Goal: Transaction & Acquisition: Purchase product/service

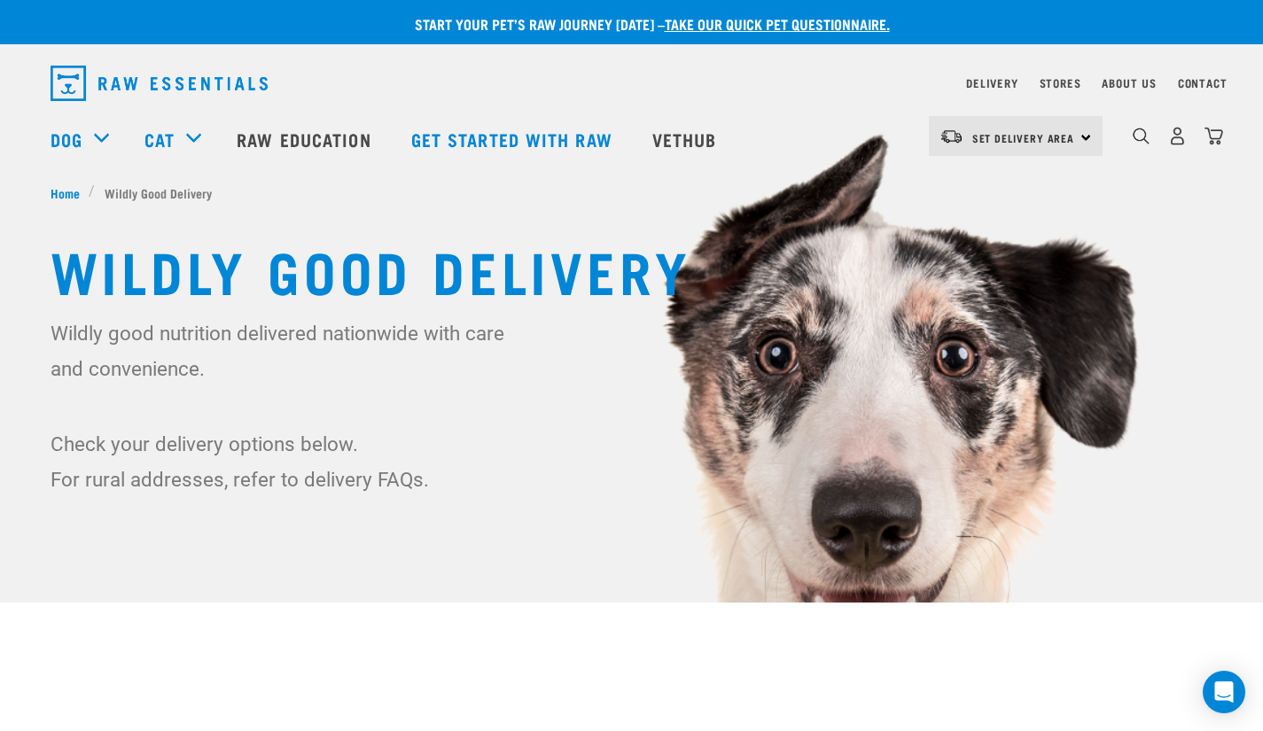
click at [1140, 130] on div "dropdown navigation" at bounding box center [1141, 136] width 19 height 19
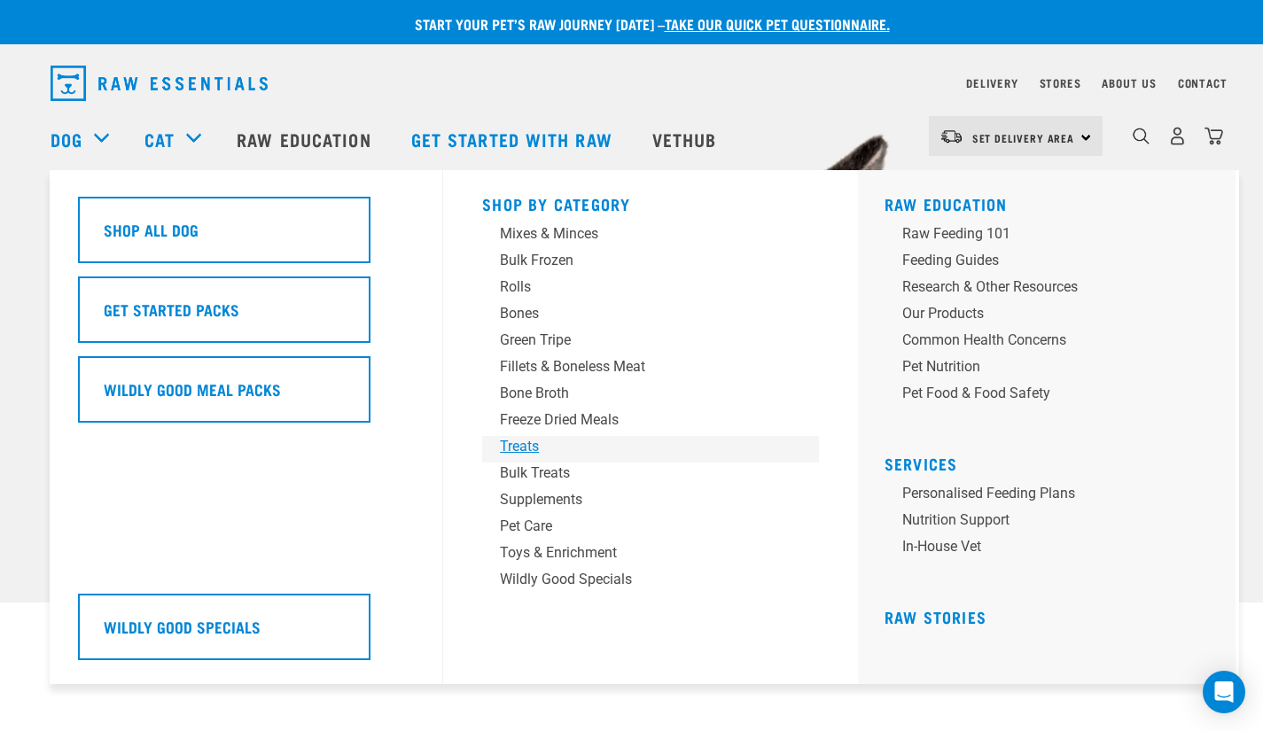
click at [521, 447] on div "Treats" at bounding box center [638, 446] width 276 height 21
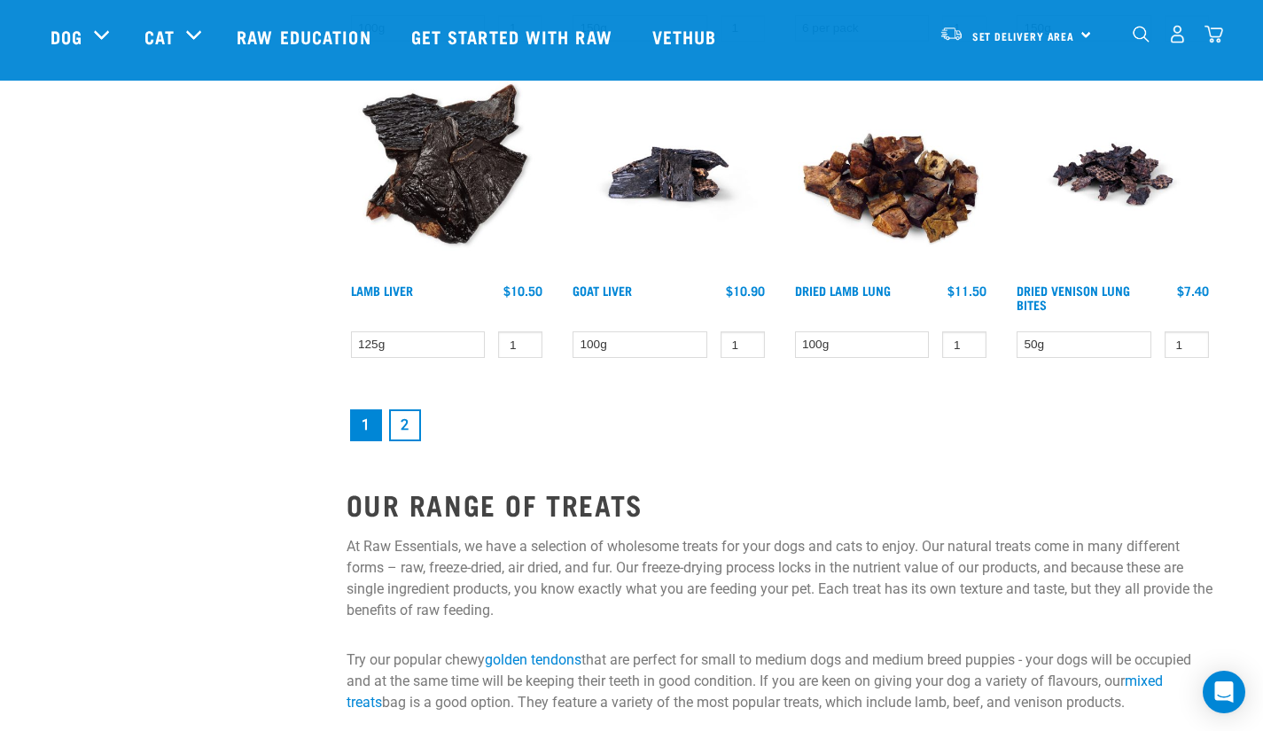
scroll to position [2404, 0]
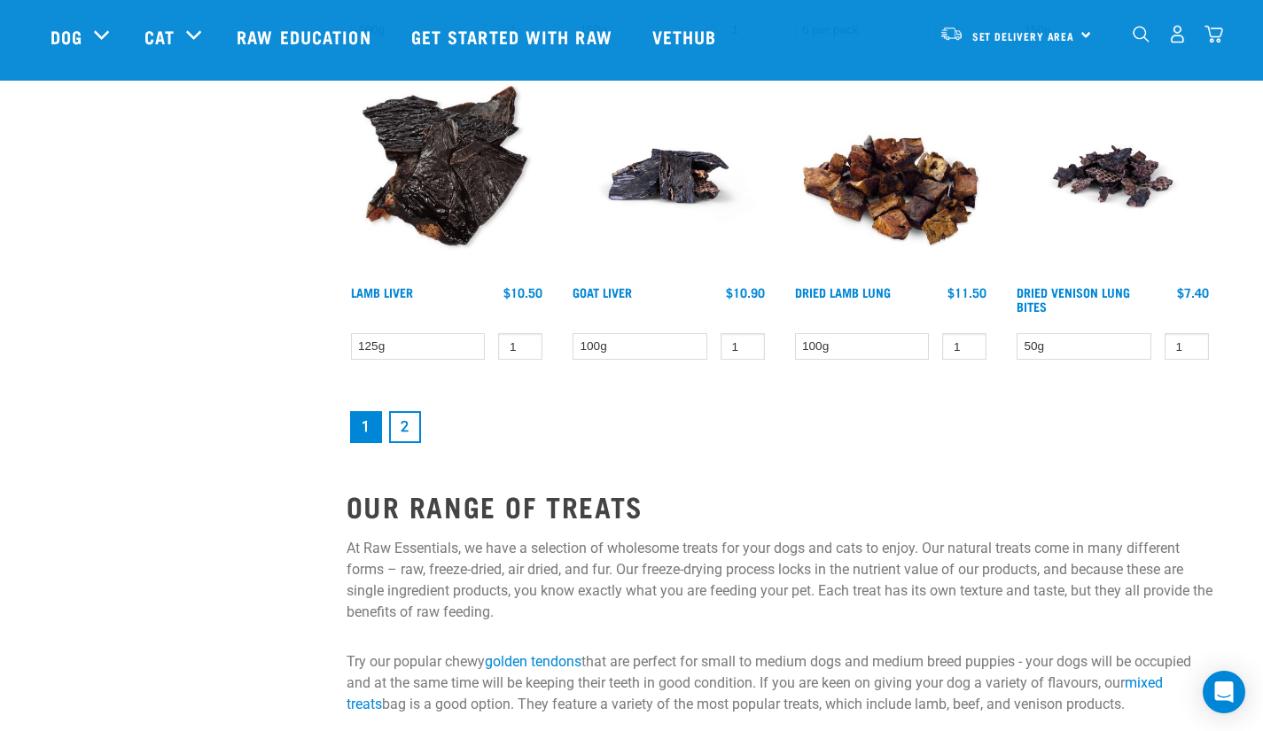
click at [402, 416] on link "2" at bounding box center [405, 427] width 32 height 32
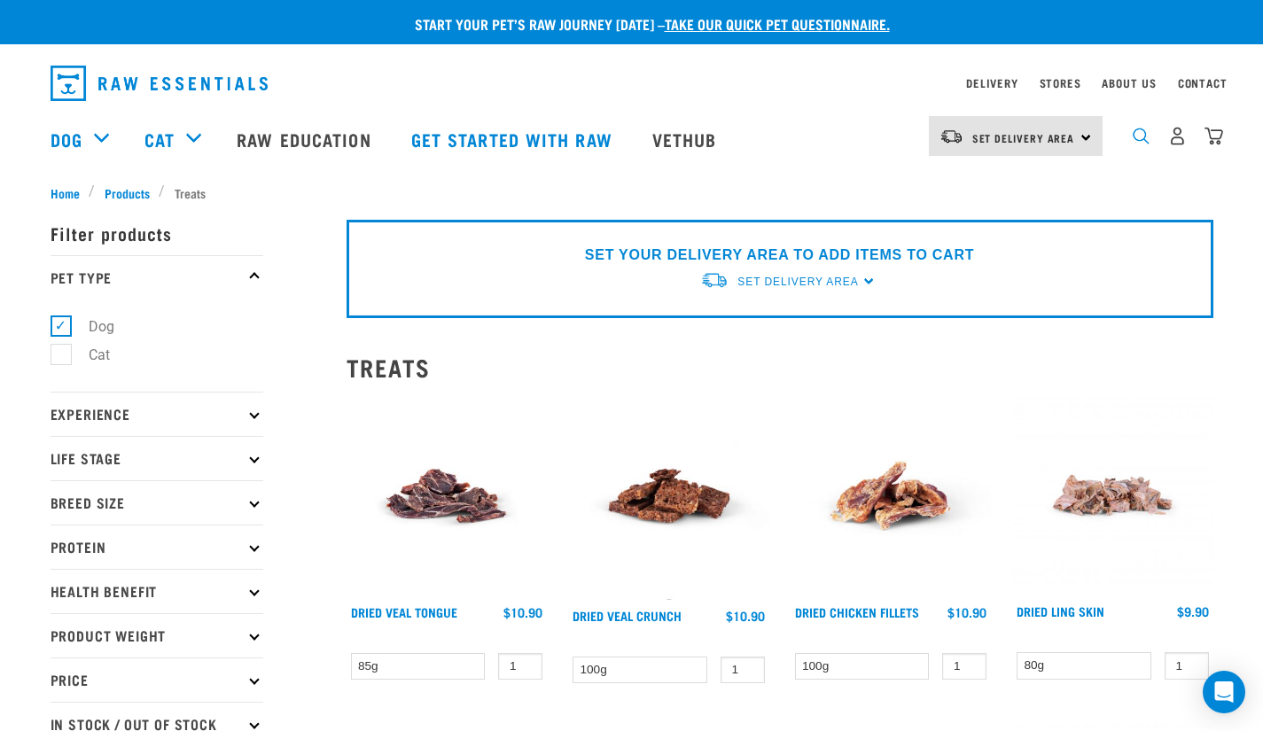
click at [1148, 142] on img "dropdown navigation" at bounding box center [1141, 136] width 17 height 17
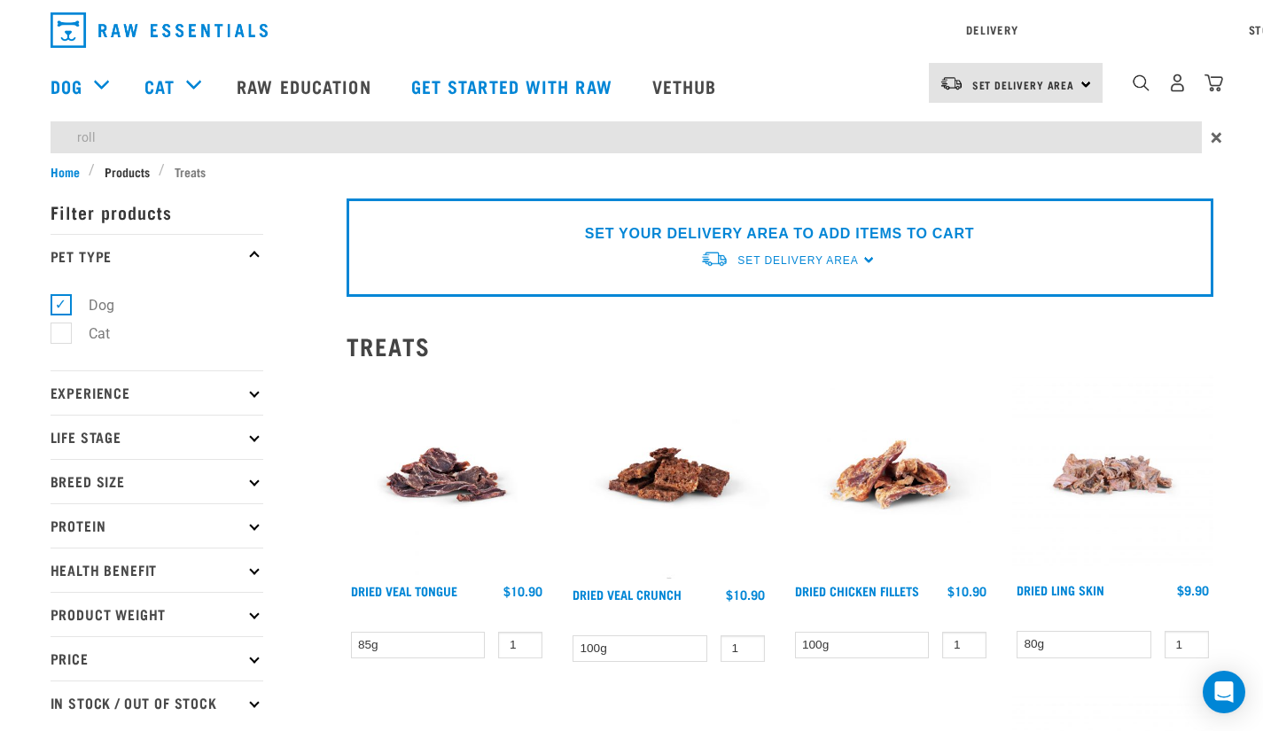
type input "roll"
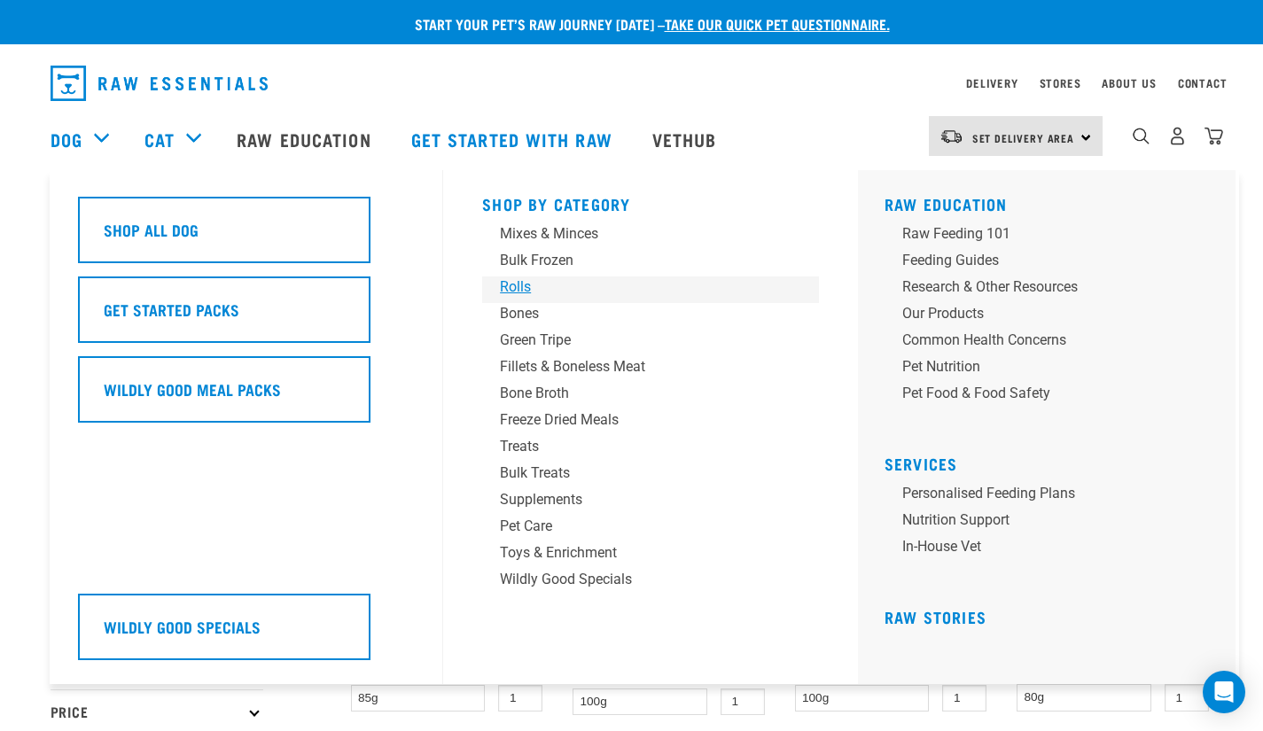
click at [511, 288] on div "Rolls" at bounding box center [638, 286] width 276 height 21
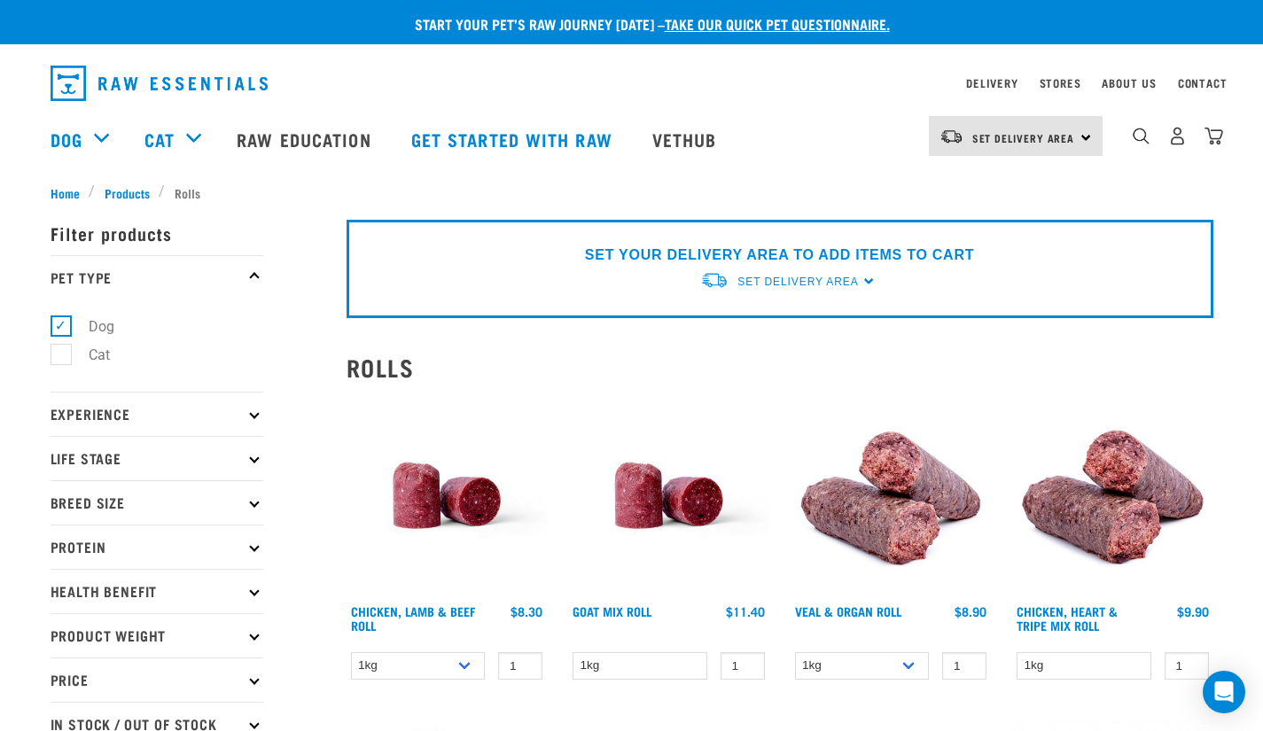
click at [1139, 132] on div "dropdown navigation" at bounding box center [1141, 136] width 19 height 19
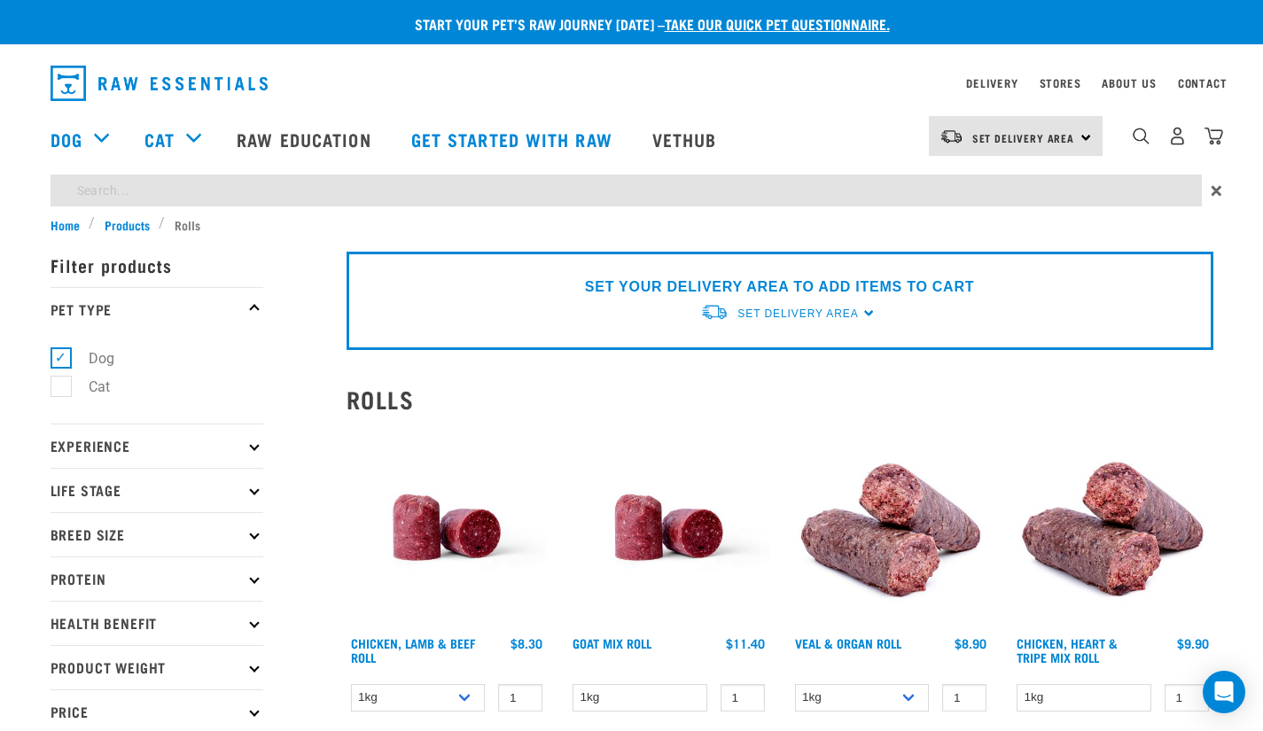
click at [649, 201] on div "Start your pet’s raw journey today – take our quick pet questionnaire. Delivery…" at bounding box center [631, 667] width 1263 height 1334
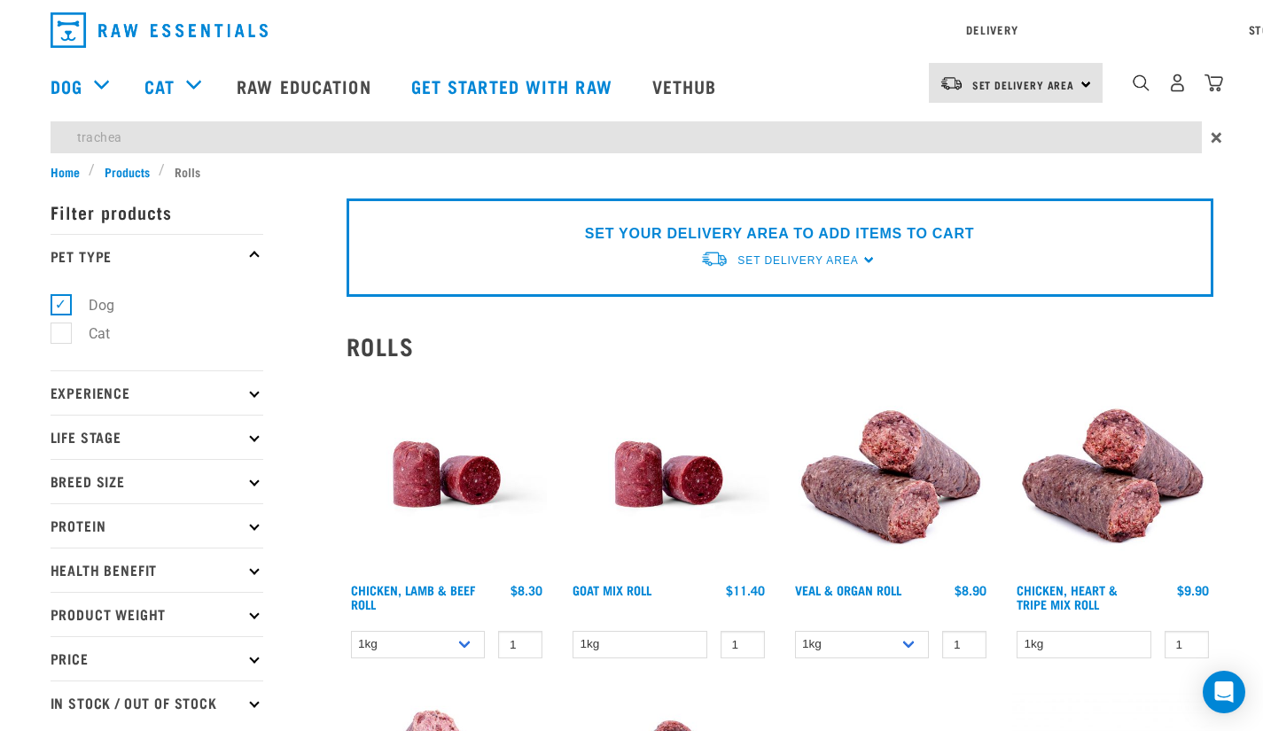
type input "trachea"
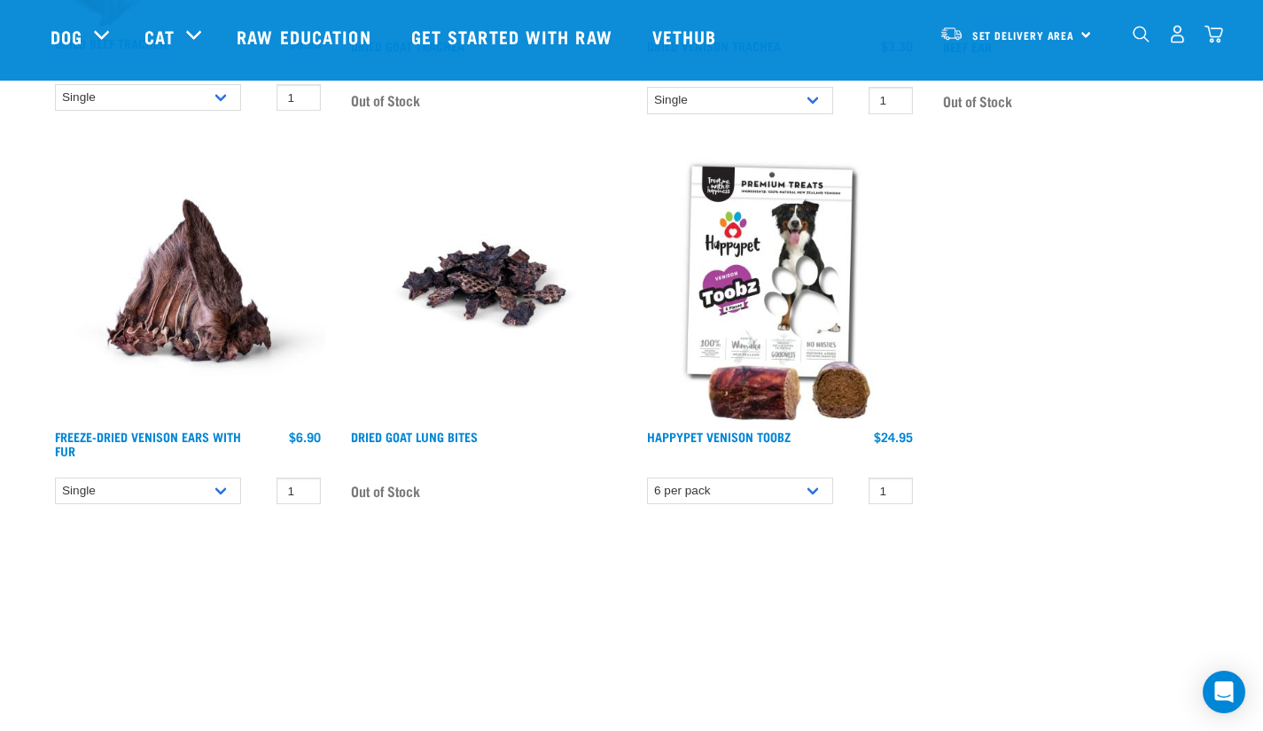
scroll to position [692, 0]
